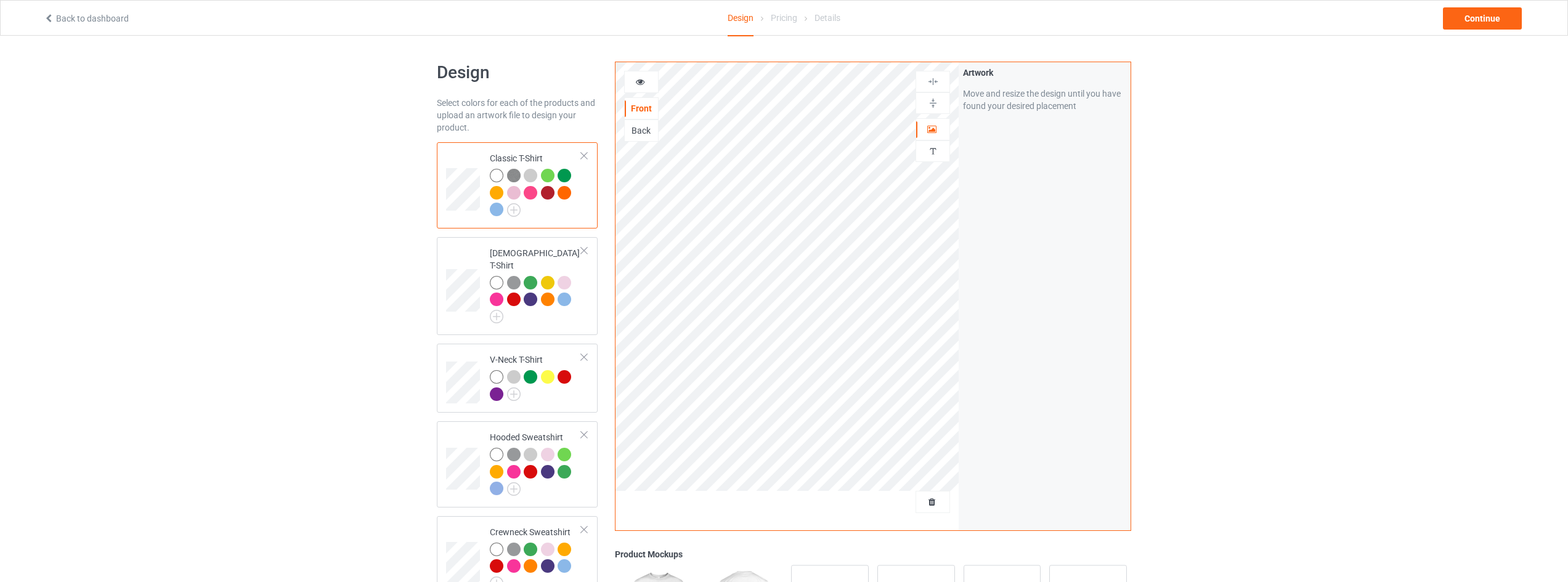
click at [929, 510] on div at bounding box center [933, 502] width 34 height 22
click at [926, 502] on span "Delete all designs" at bounding box center [904, 502] width 65 height 10
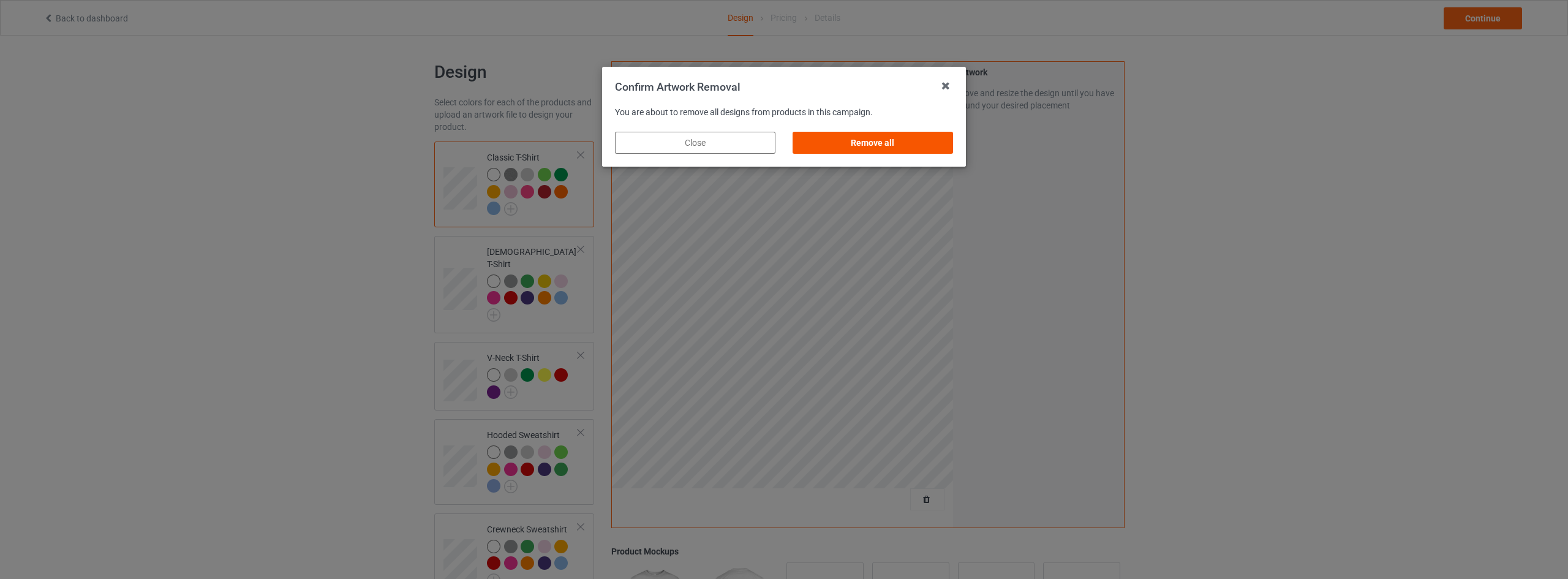
click at [891, 141] on div "Remove all" at bounding box center [873, 142] width 161 height 22
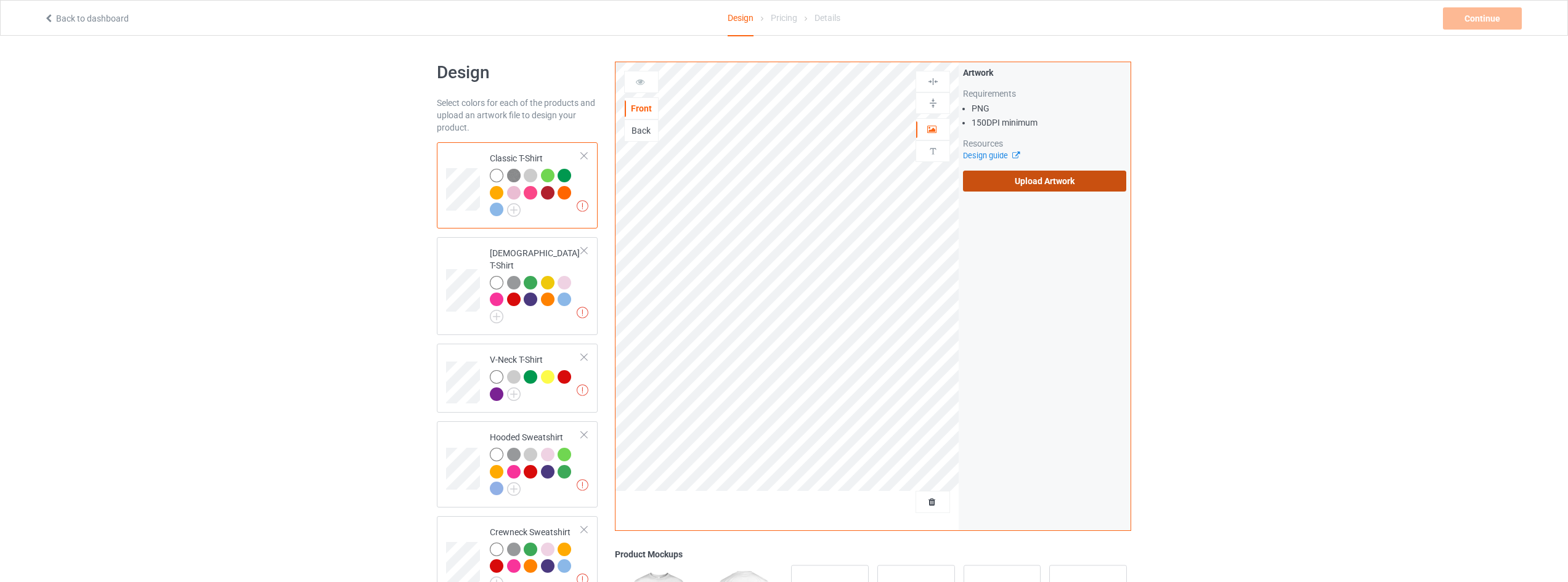
click at [1045, 179] on label "Upload Artwork" at bounding box center [1045, 180] width 164 height 21
click at [0, 0] on input "Upload Artwork" at bounding box center [0, 0] width 0 height 0
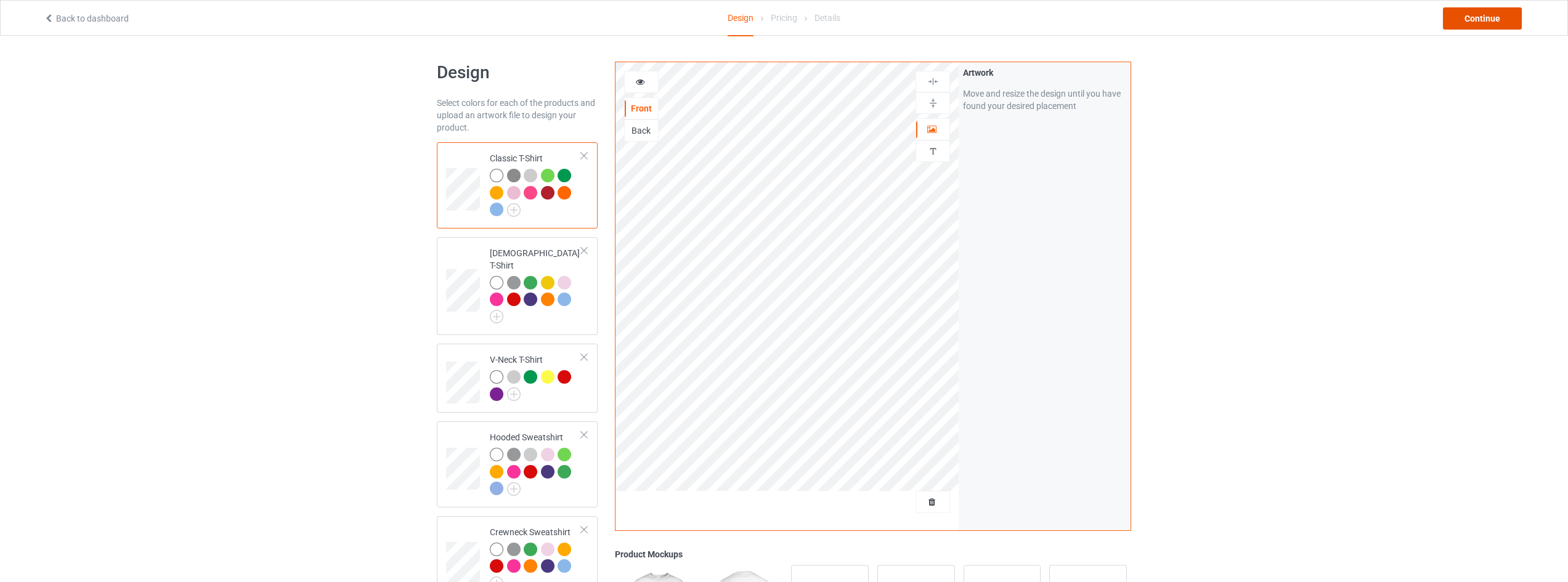
click at [1498, 28] on div "Continue" at bounding box center [1482, 18] width 79 height 22
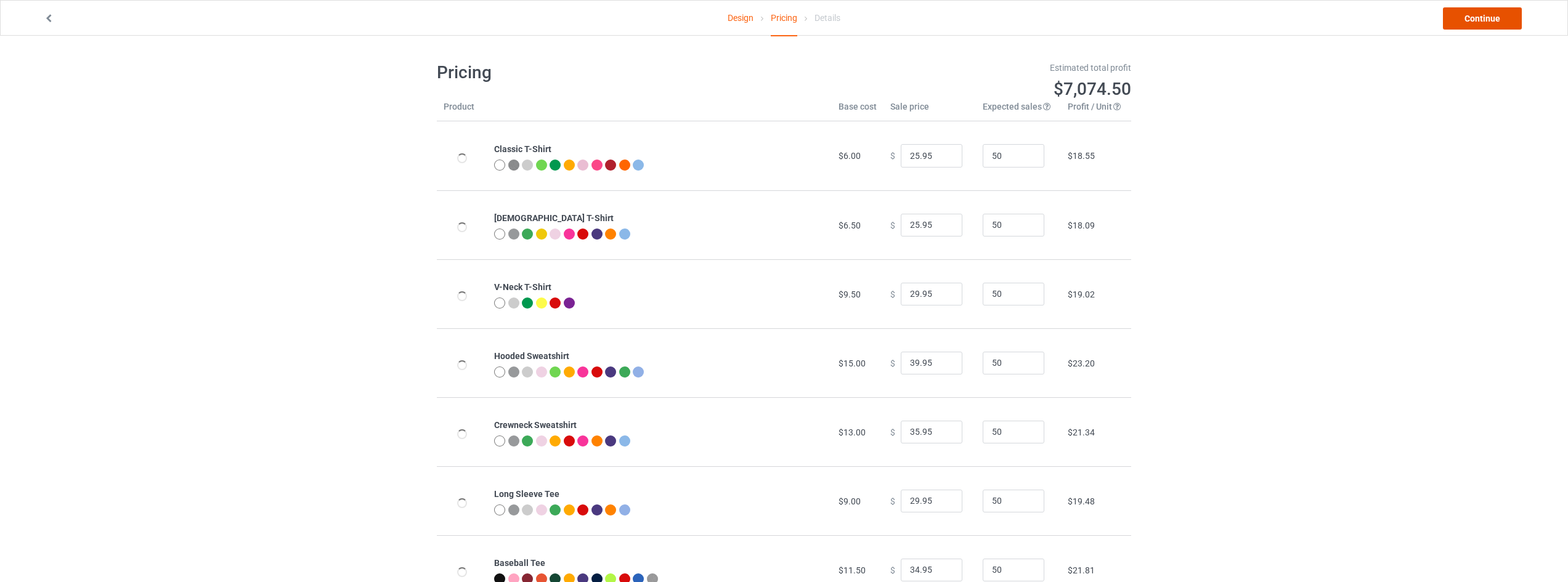
click at [1493, 20] on link "Continue" at bounding box center [1482, 18] width 79 height 22
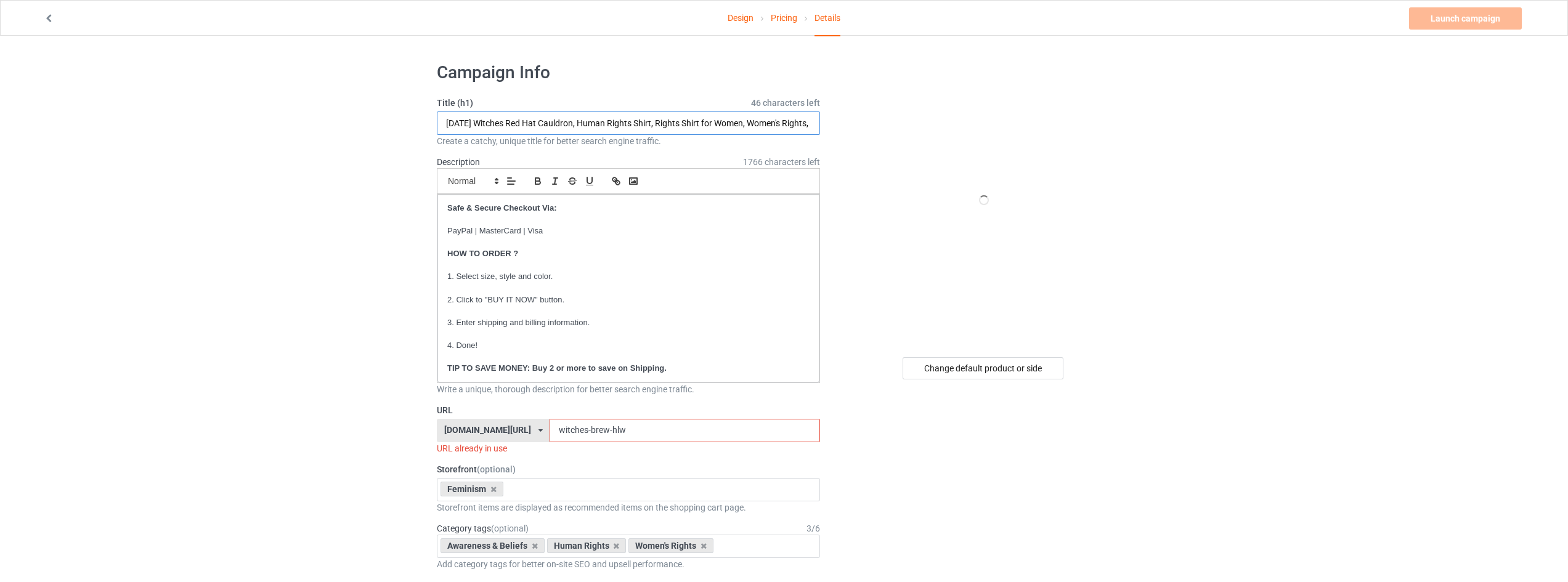
click at [527, 127] on input "[DATE] Witches Red Hat Cauldron, Human Rights Shirt, Rights Shirt for Women, Wo…" at bounding box center [628, 123] width 383 height 23
drag, startPoint x: 587, startPoint y: 123, endPoint x: 255, endPoint y: 123, distance: 332.0
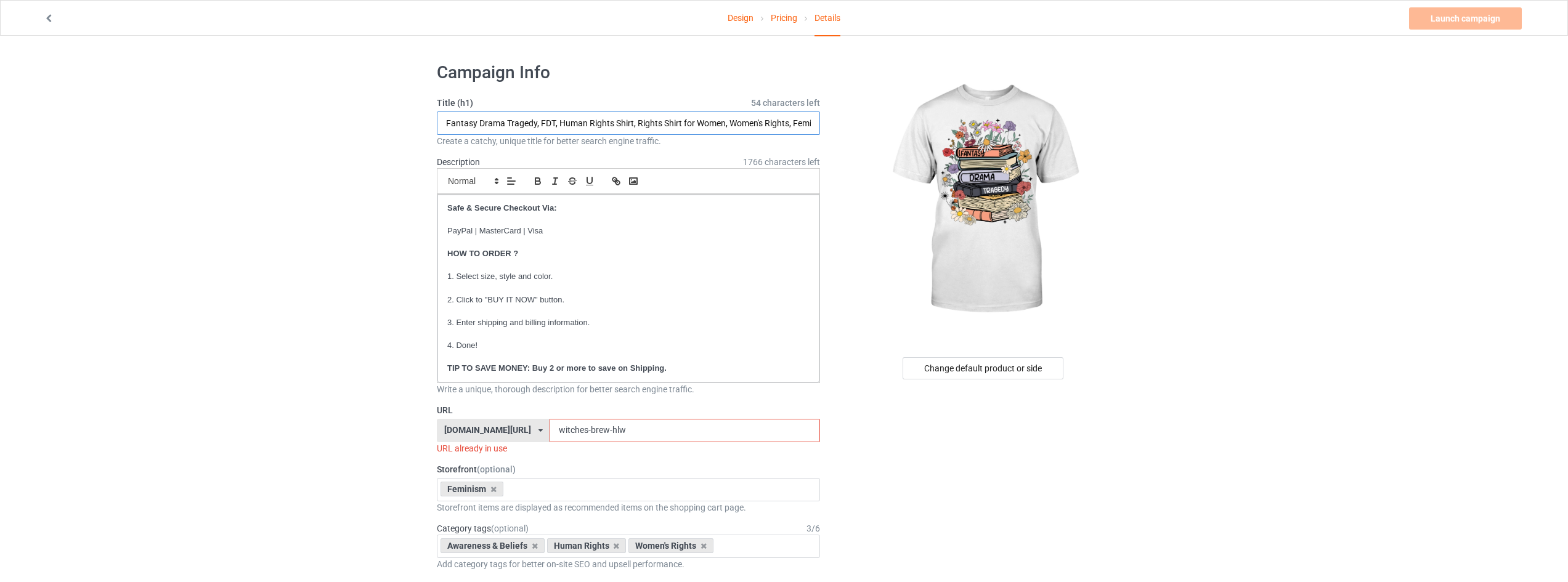
type input "Fantasy Drama Tragedy, FDT, Human Rights Shirt, Rights Shirt for Women, Women's…"
drag, startPoint x: 648, startPoint y: 430, endPoint x: 919, endPoint y: 424, distance: 271.1
click at [509, 424] on div "[DOMAIN_NAME][URL] [DOMAIN_NAME][URL] [DOMAIN_NAME][URL] [DOMAIN_NAME][URL] [DO…" at bounding box center [628, 430] width 383 height 23
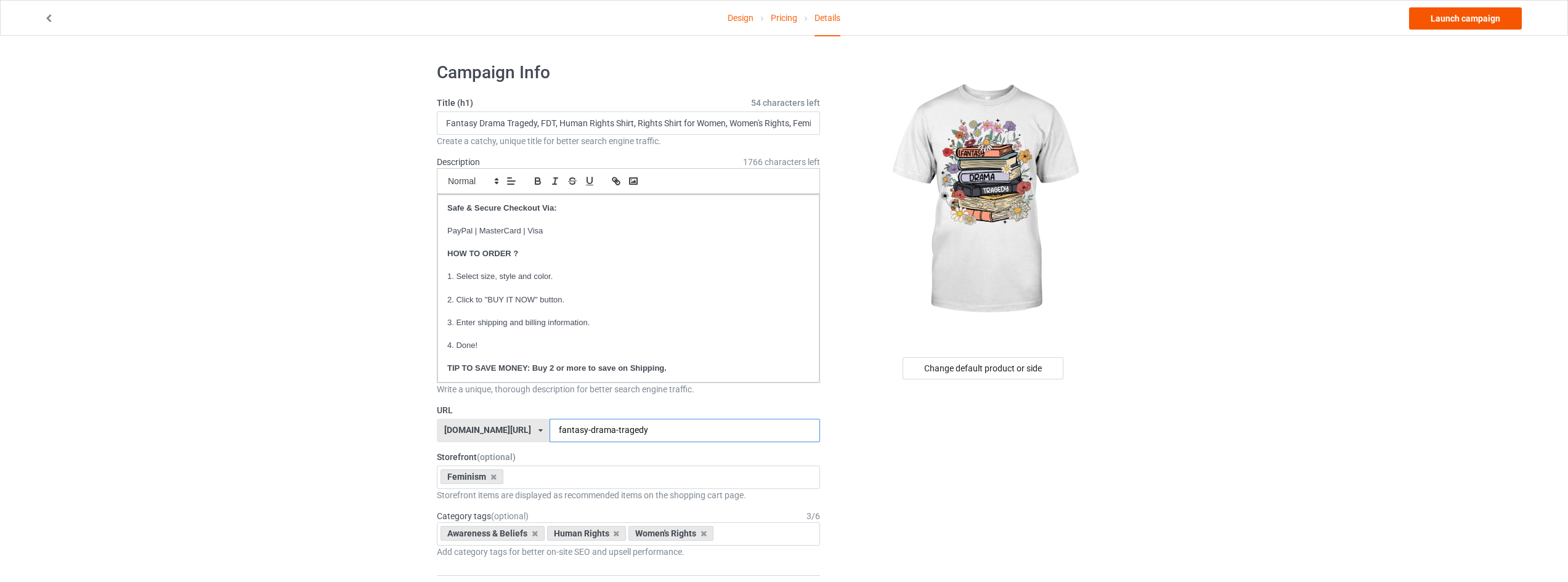
type input "fantasy-drama-tragedy"
click at [1473, 29] on link "Launch campaign" at bounding box center [1465, 18] width 113 height 22
